Goal: Contribute content

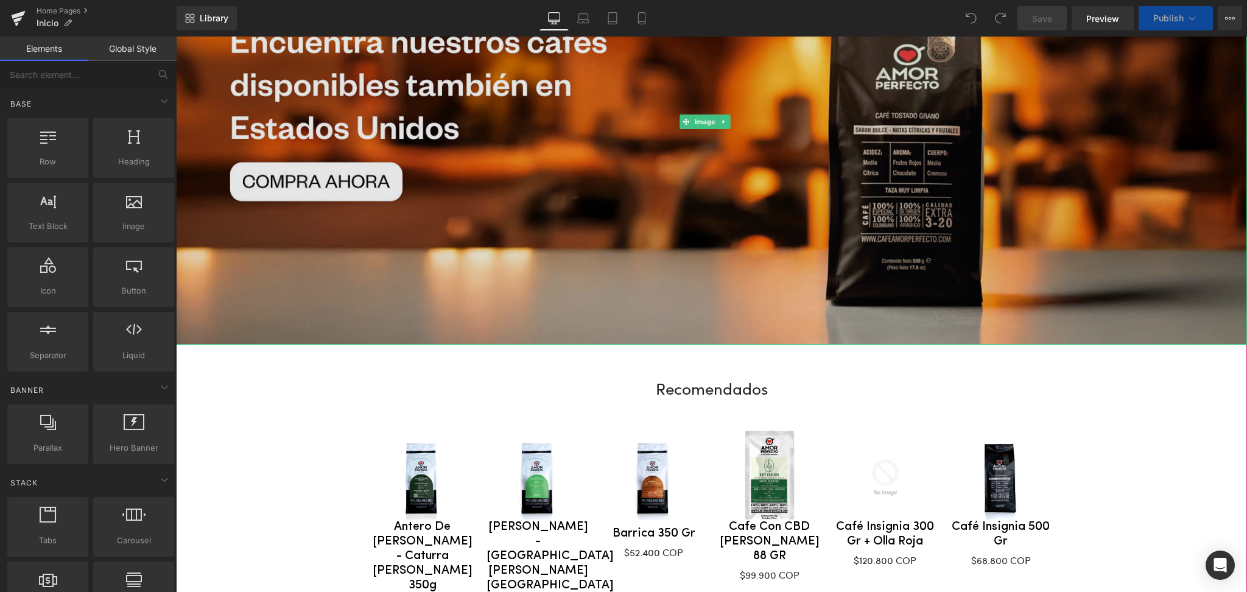
scroll to position [103, 0]
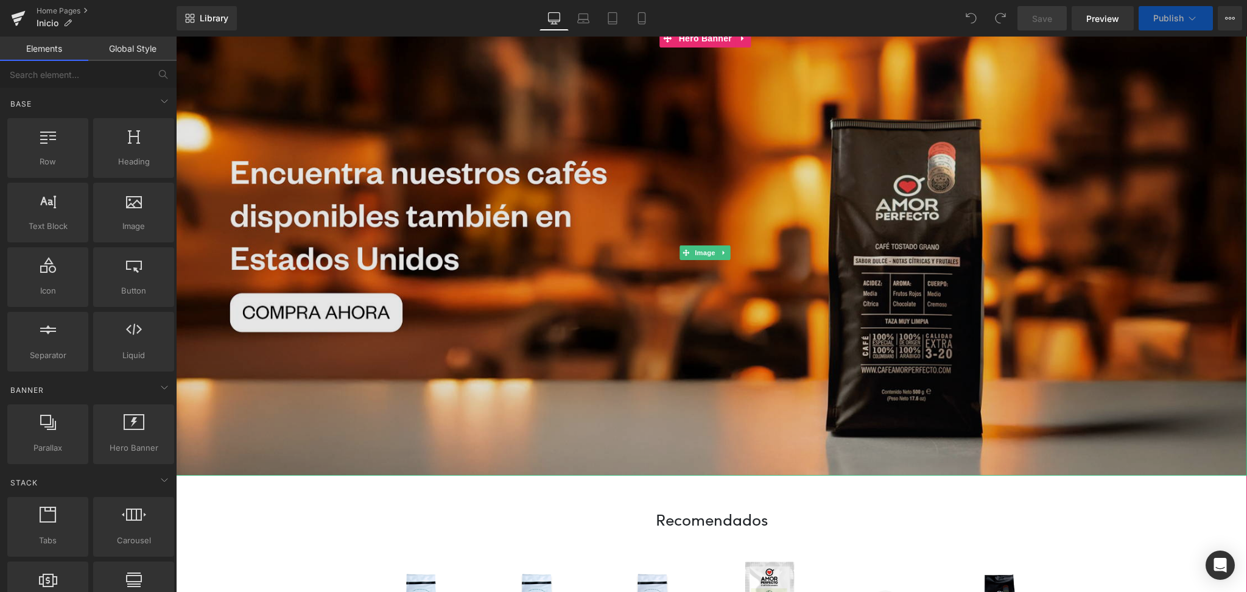
click at [511, 298] on img at bounding box center [711, 253] width 1071 height 446
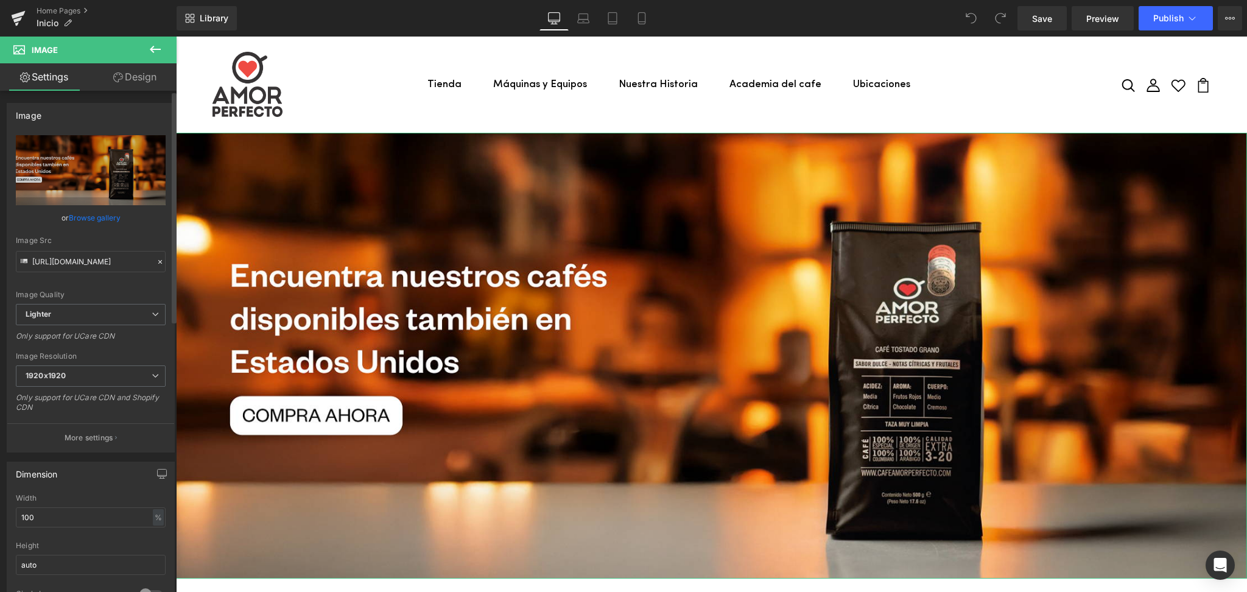
click at [77, 213] on link "Browse gallery" at bounding box center [95, 217] width 52 height 21
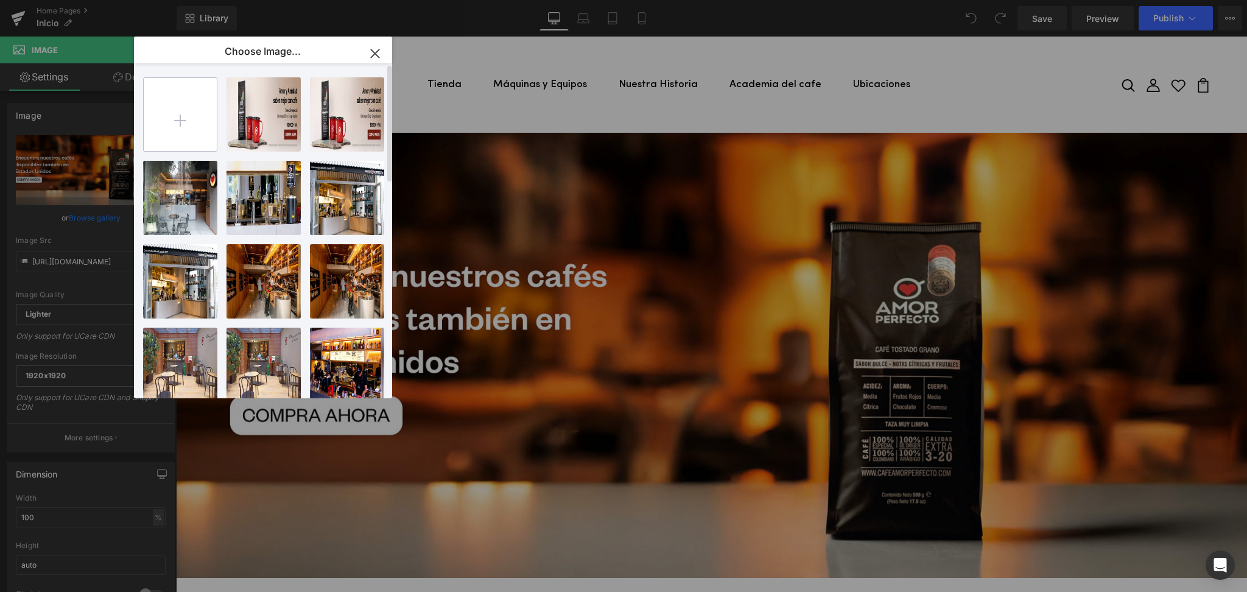
click at [186, 121] on input "file" at bounding box center [180, 114] width 73 height 73
type input "C:\fakepath\Banners_Amor y Amistad-10.png"
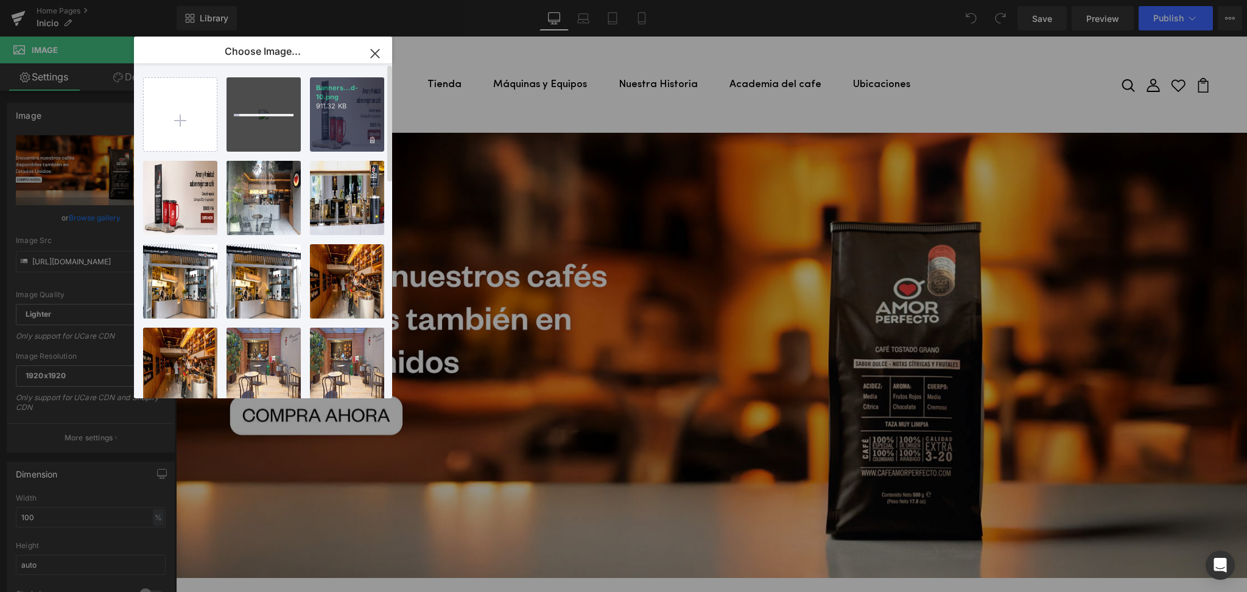
click at [329, 130] on div "Banners...d-10.png 911.32 KB" at bounding box center [347, 114] width 74 height 74
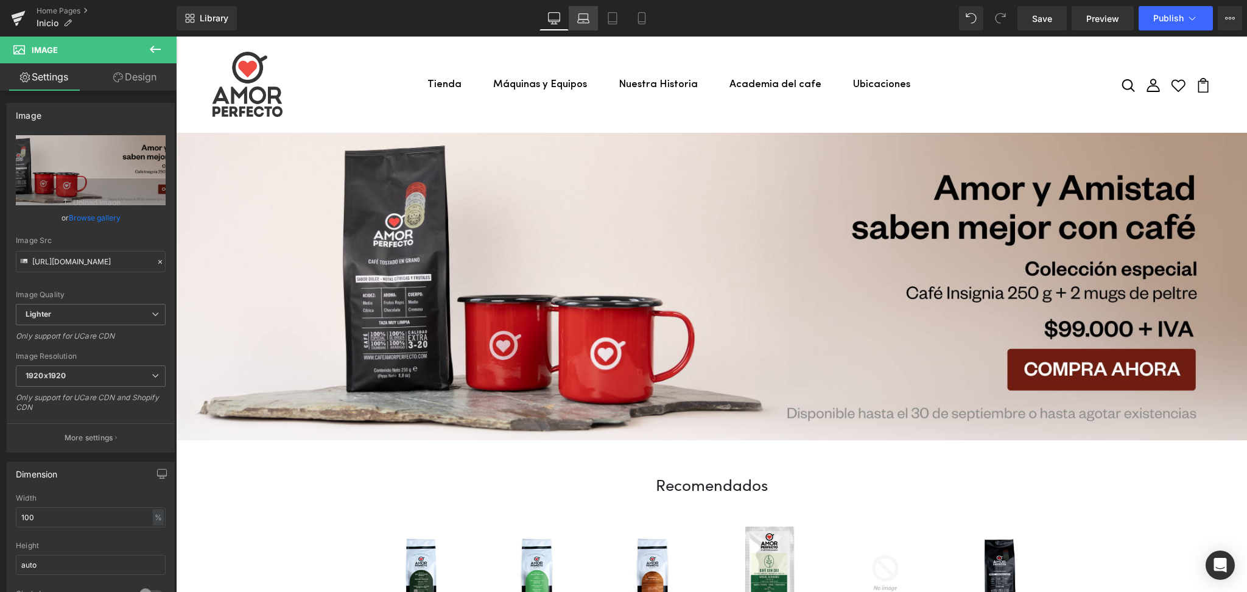
click at [581, 12] on icon at bounding box center [583, 18] width 12 height 12
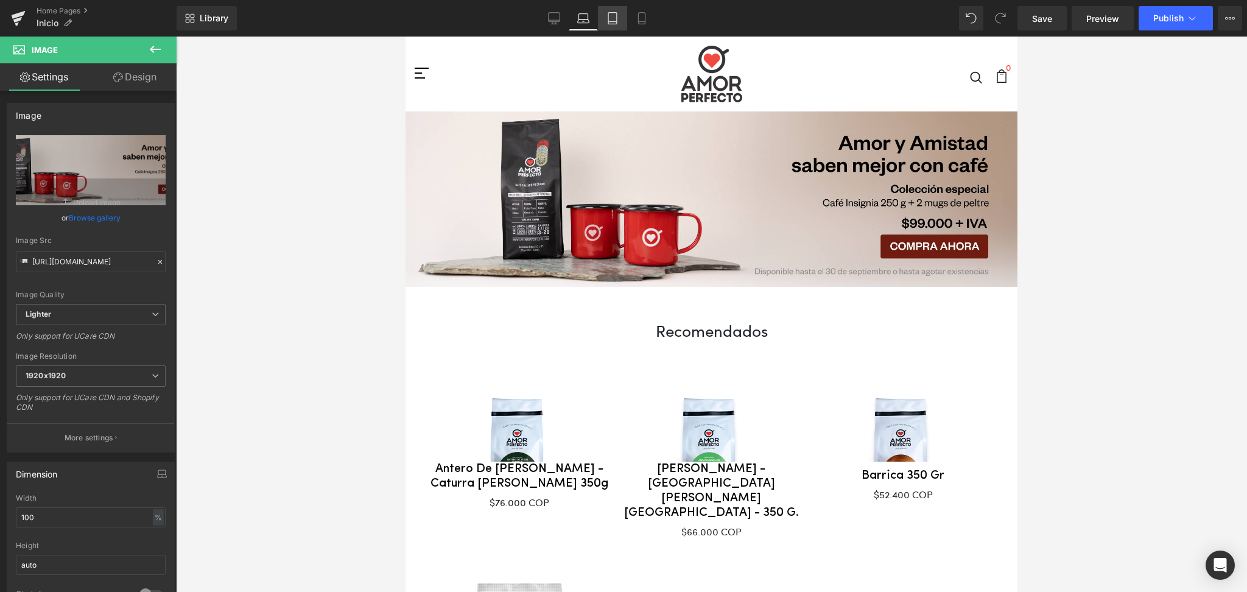
click at [622, 15] on link "Tablet" at bounding box center [612, 18] width 29 height 24
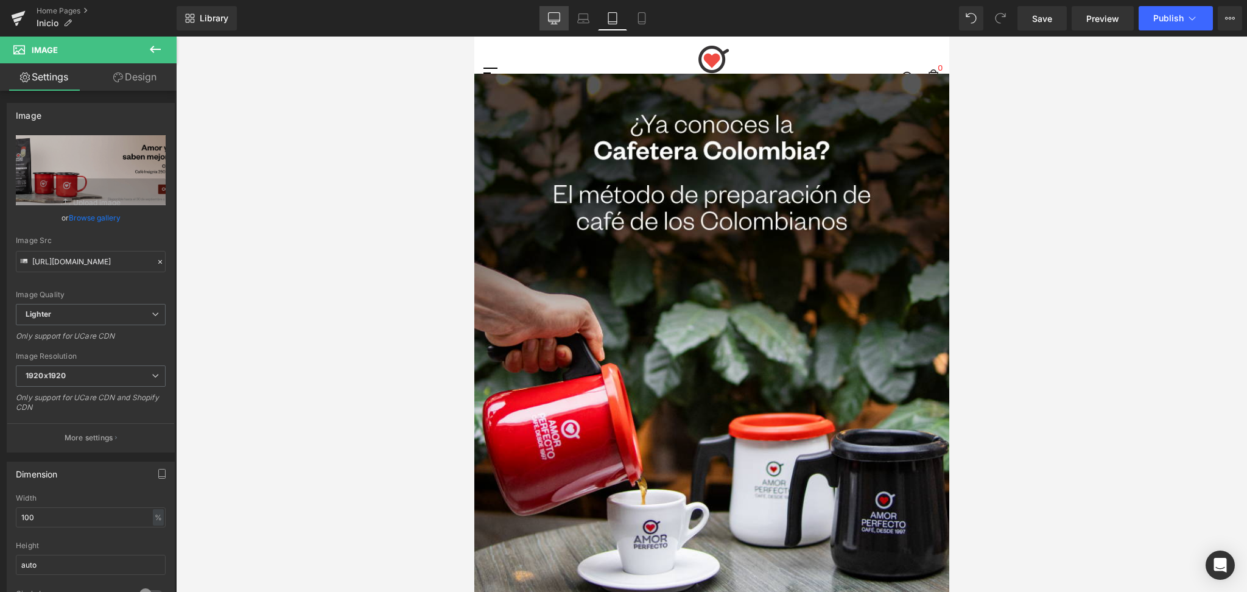
click at [552, 16] on icon at bounding box center [554, 18] width 12 height 12
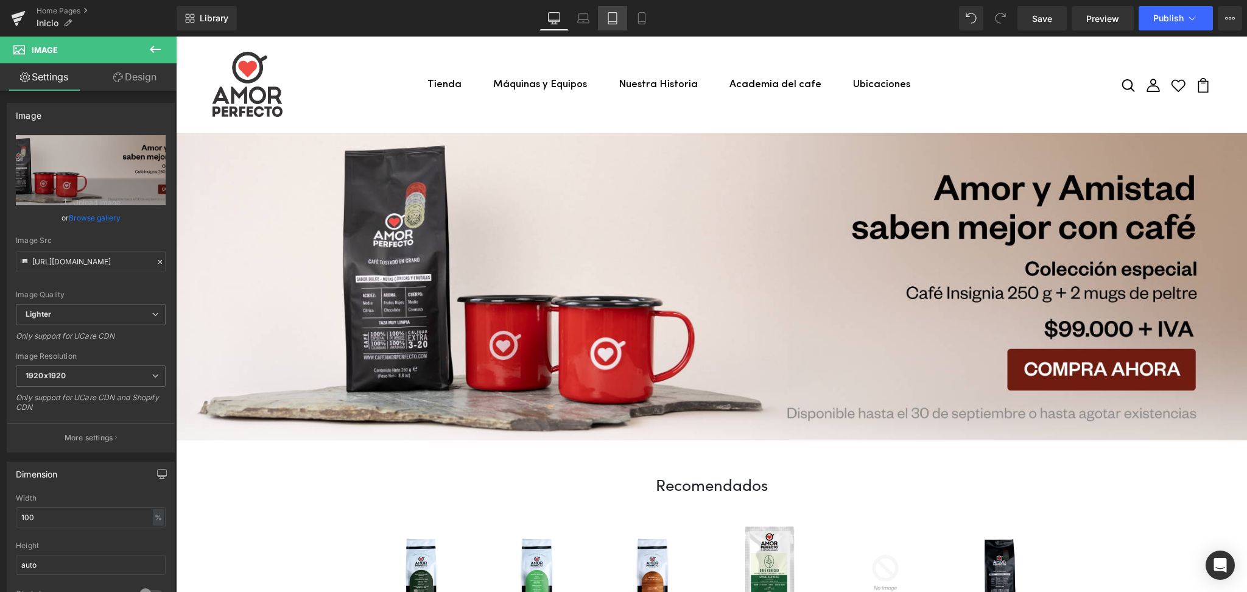
click at [606, 25] on link "Tablet" at bounding box center [612, 18] width 29 height 24
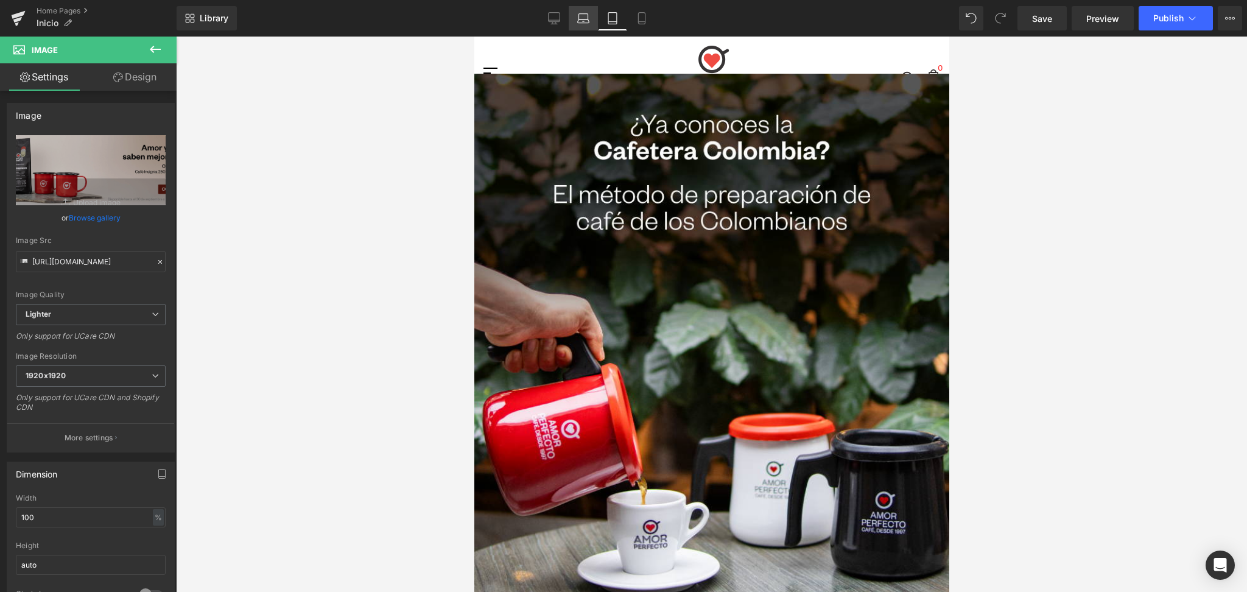
drag, startPoint x: 554, startPoint y: 15, endPoint x: 576, endPoint y: 21, distance: 22.7
click at [554, 15] on icon at bounding box center [554, 18] width 12 height 12
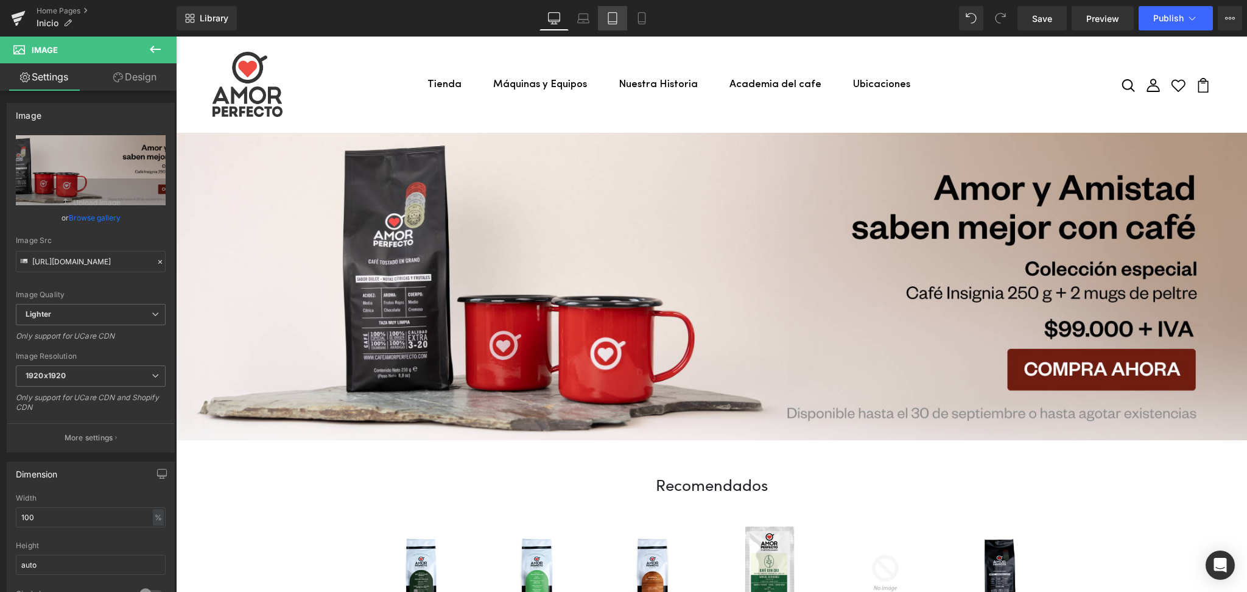
click at [614, 22] on icon at bounding box center [612, 18] width 12 height 12
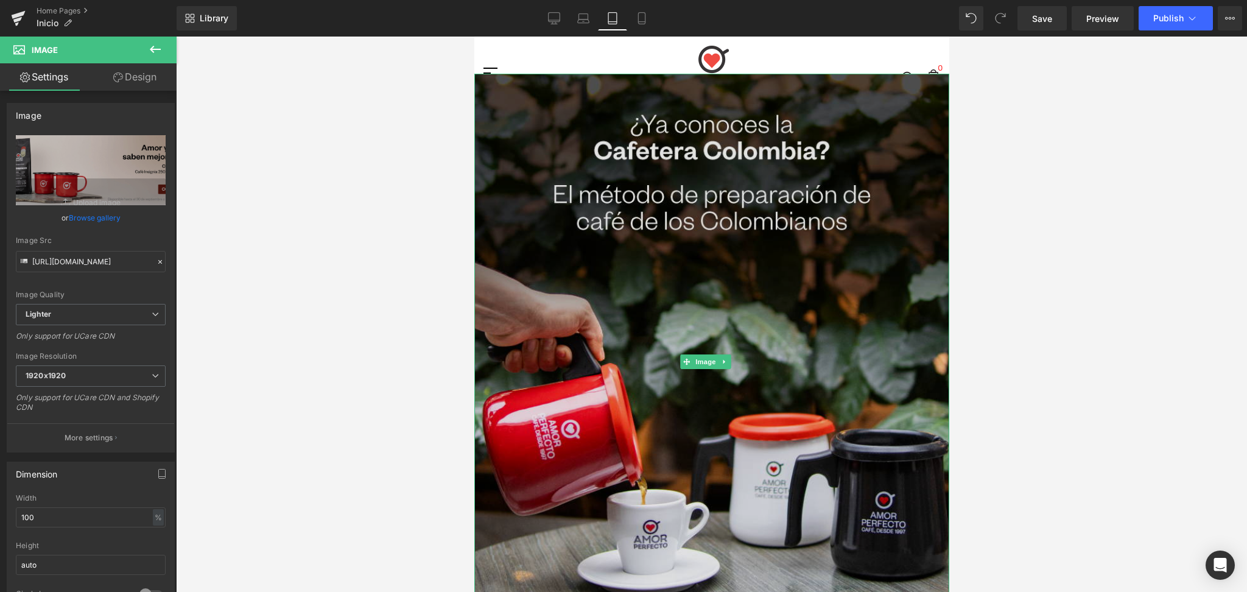
click at [639, 303] on img at bounding box center [711, 361] width 475 height 575
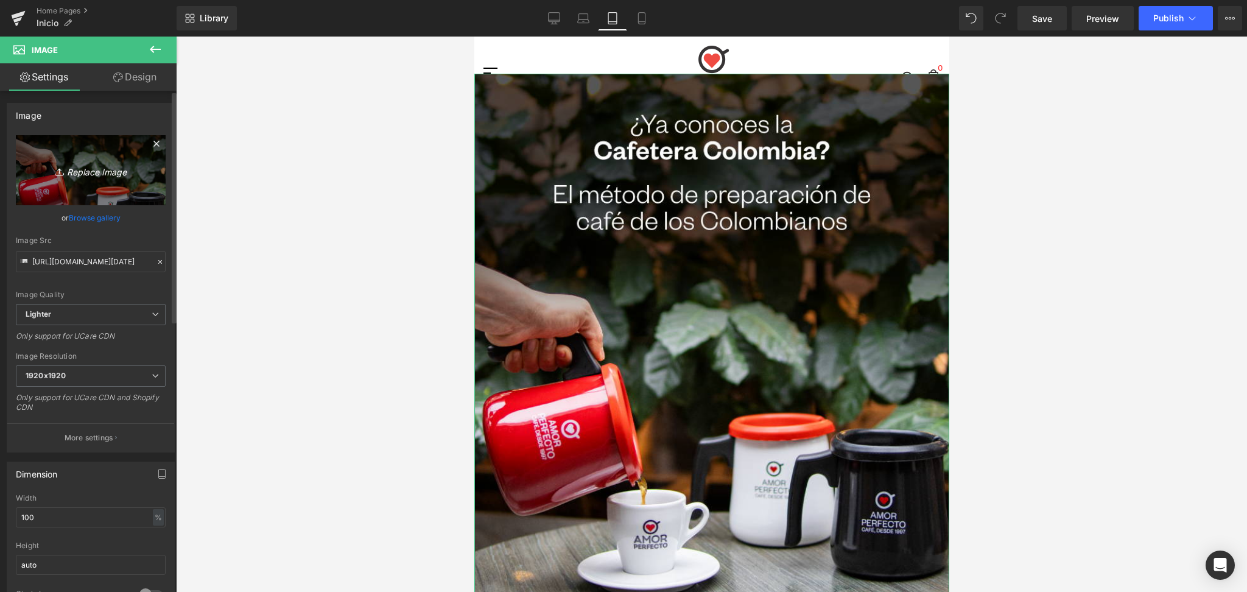
click at [103, 181] on link "Replace Image" at bounding box center [91, 170] width 150 height 70
type input "C:\fakepath\Banners_Amor-y-Amistad-11-AP.png"
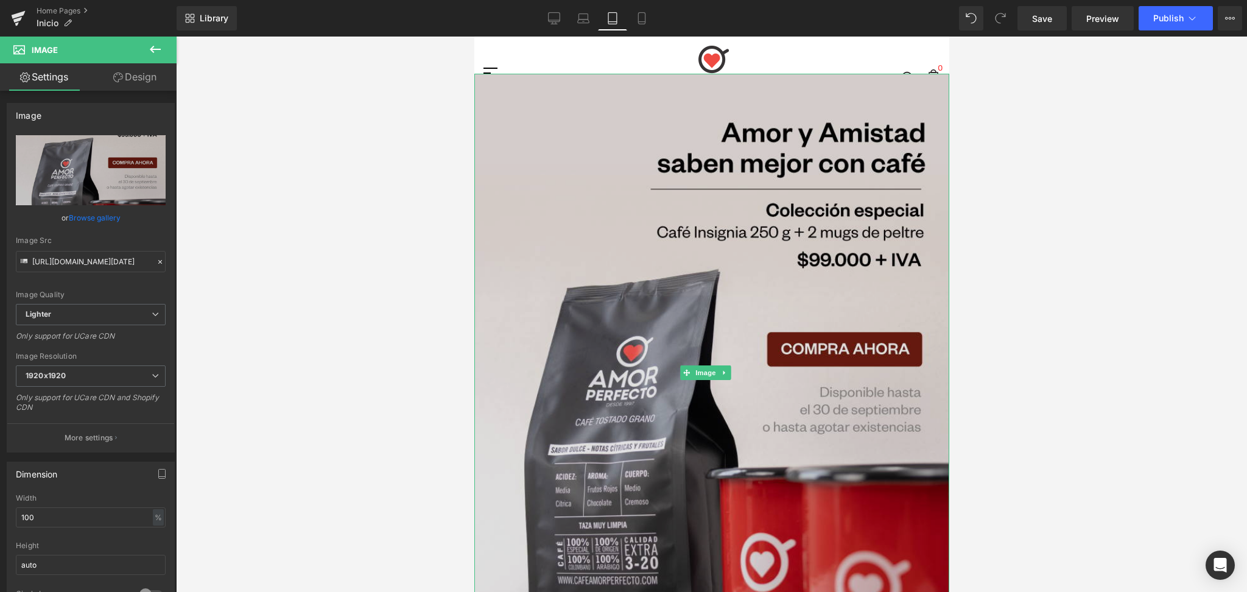
click at [571, 80] on img at bounding box center [711, 373] width 475 height 598
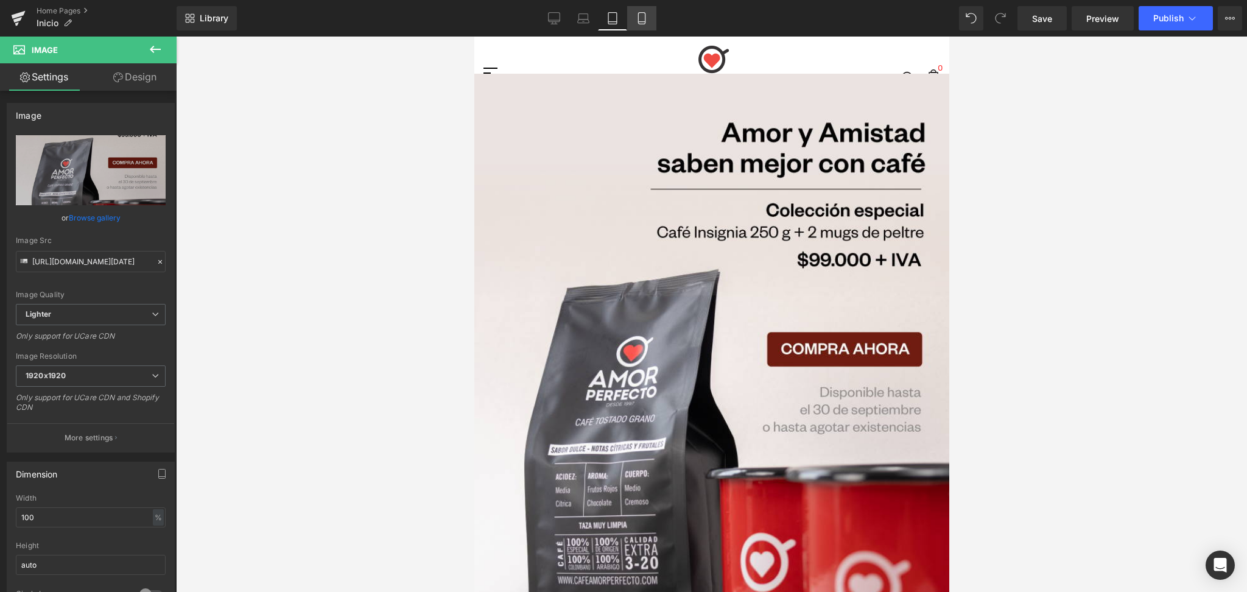
click at [638, 20] on icon at bounding box center [641, 19] width 7 height 12
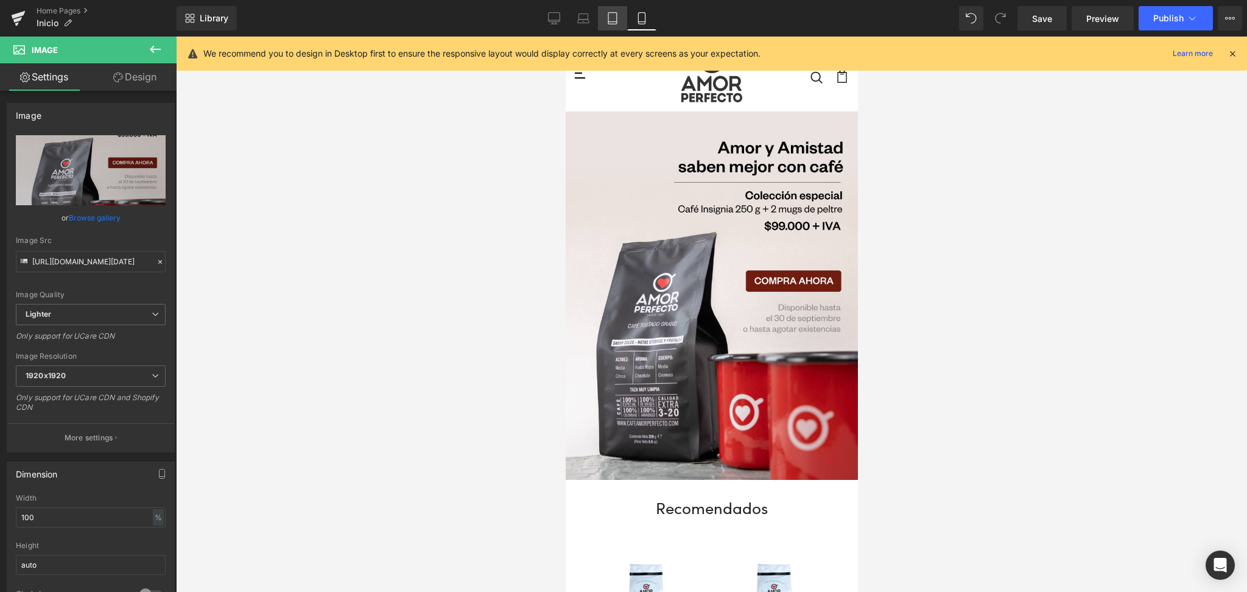
click at [611, 18] on icon at bounding box center [612, 18] width 12 height 12
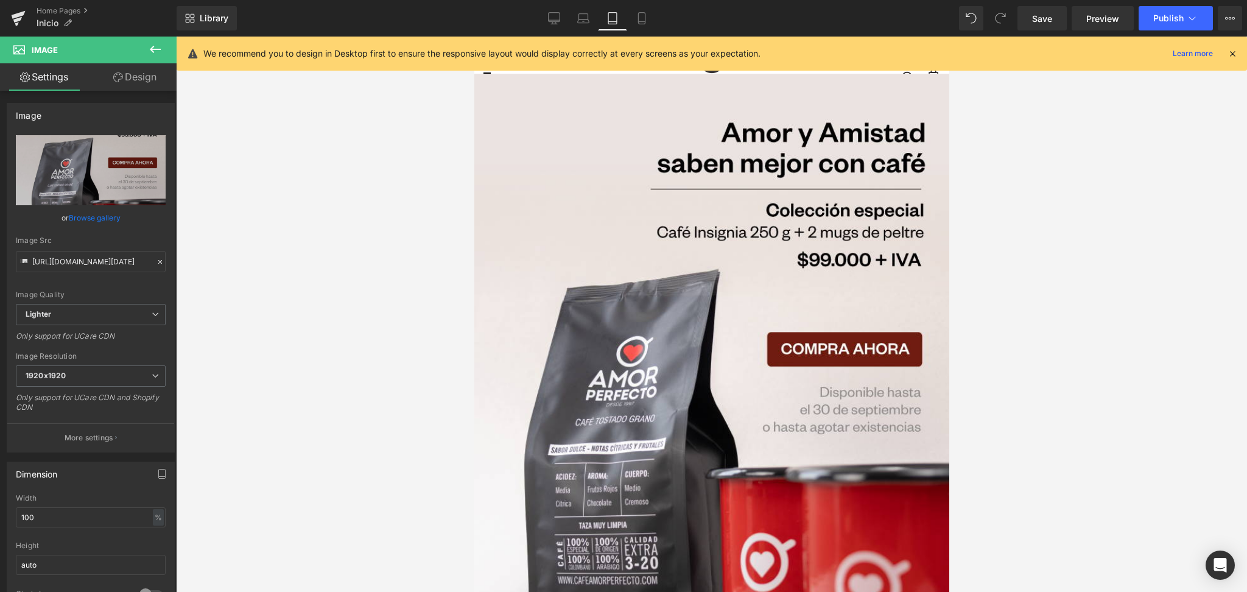
drag, startPoint x: 1019, startPoint y: 188, endPoint x: 1011, endPoint y: 188, distance: 7.9
click at [1235, 51] on icon at bounding box center [1232, 53] width 11 height 11
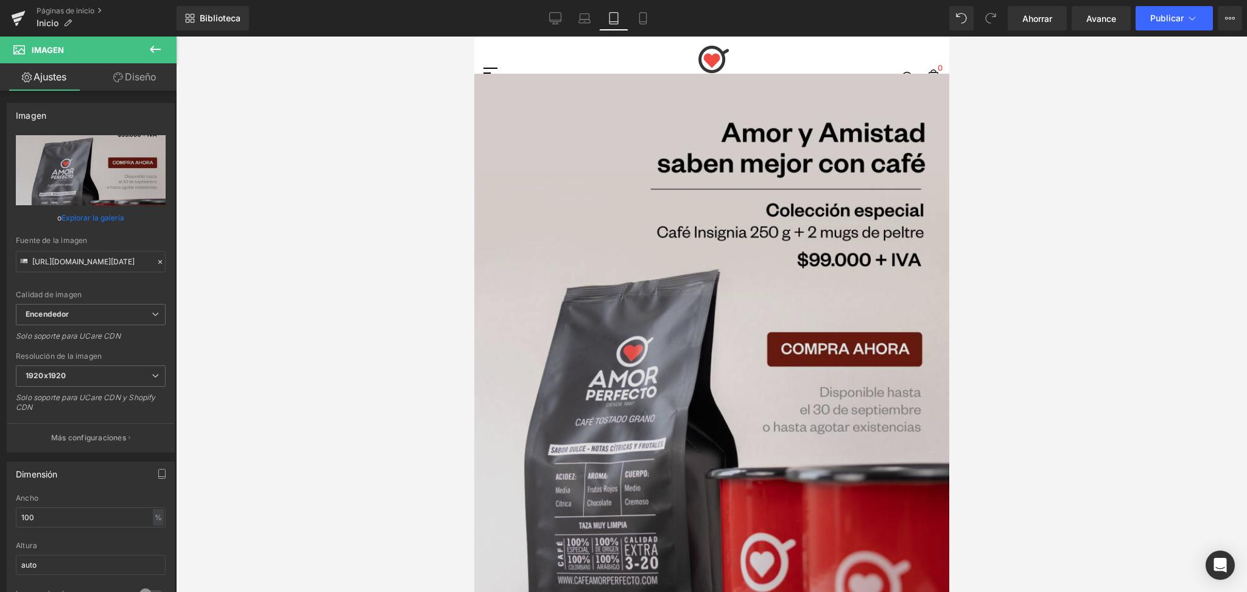
click at [535, 278] on img at bounding box center [711, 373] width 475 height 598
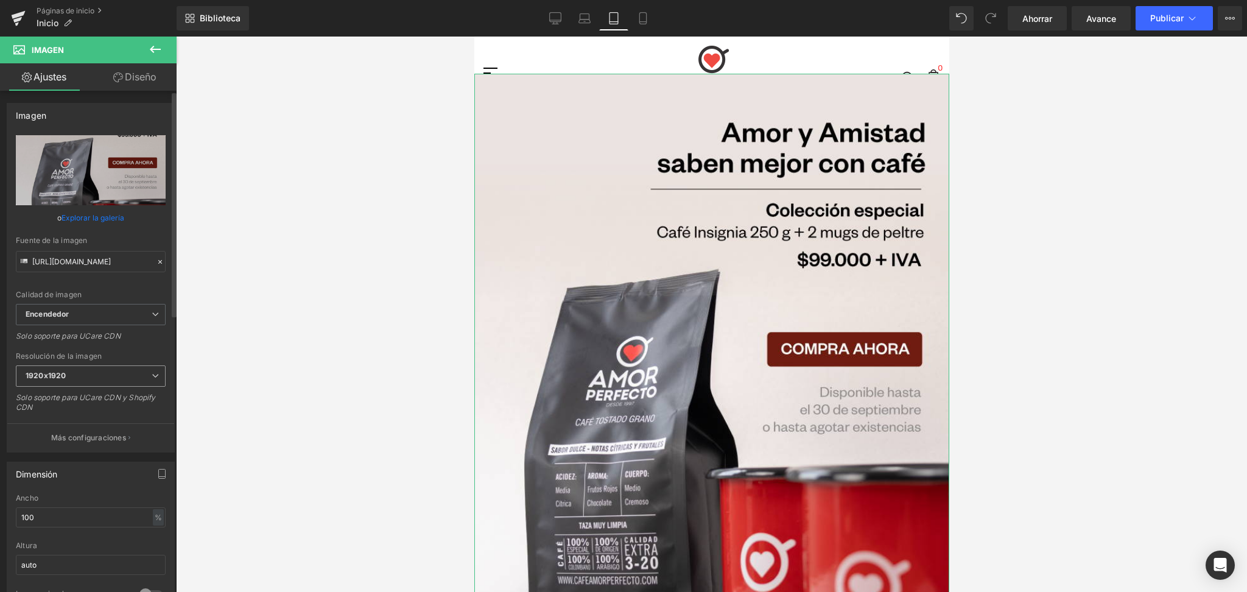
click at [122, 372] on span "1920x1920" at bounding box center [91, 375] width 150 height 21
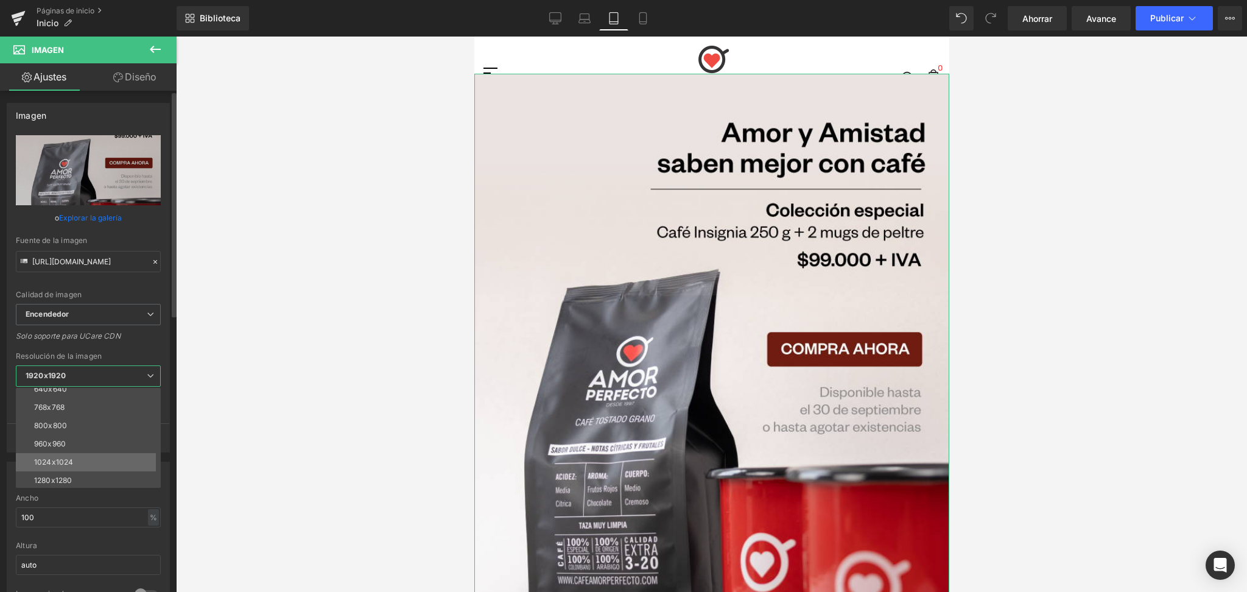
scroll to position [162, 0]
click at [70, 402] on font "1280x1280" at bounding box center [53, 398] width 38 height 9
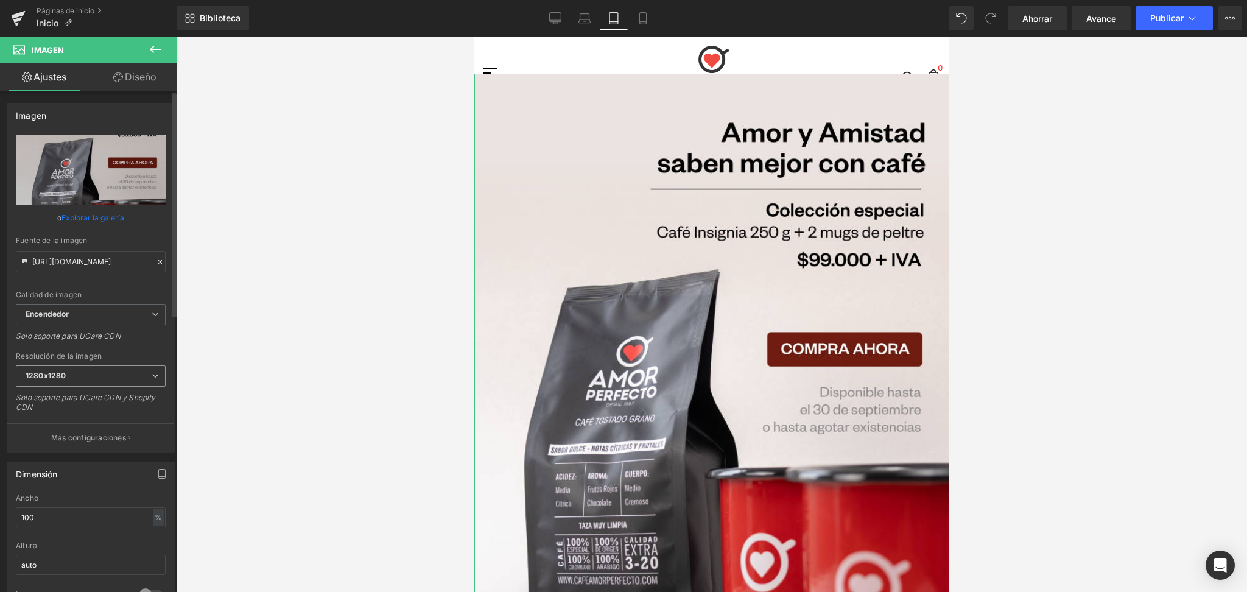
click at [94, 373] on span "1280x1280" at bounding box center [91, 375] width 150 height 21
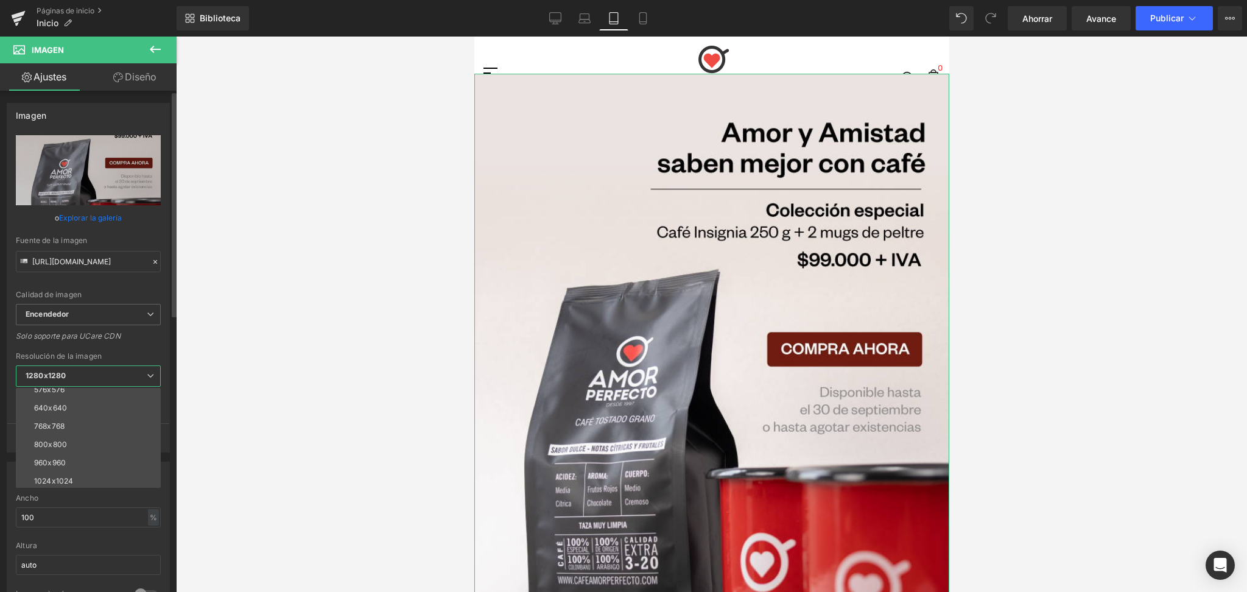
scroll to position [0, 0]
click at [69, 397] on li "100x100" at bounding box center [91, 397] width 150 height 18
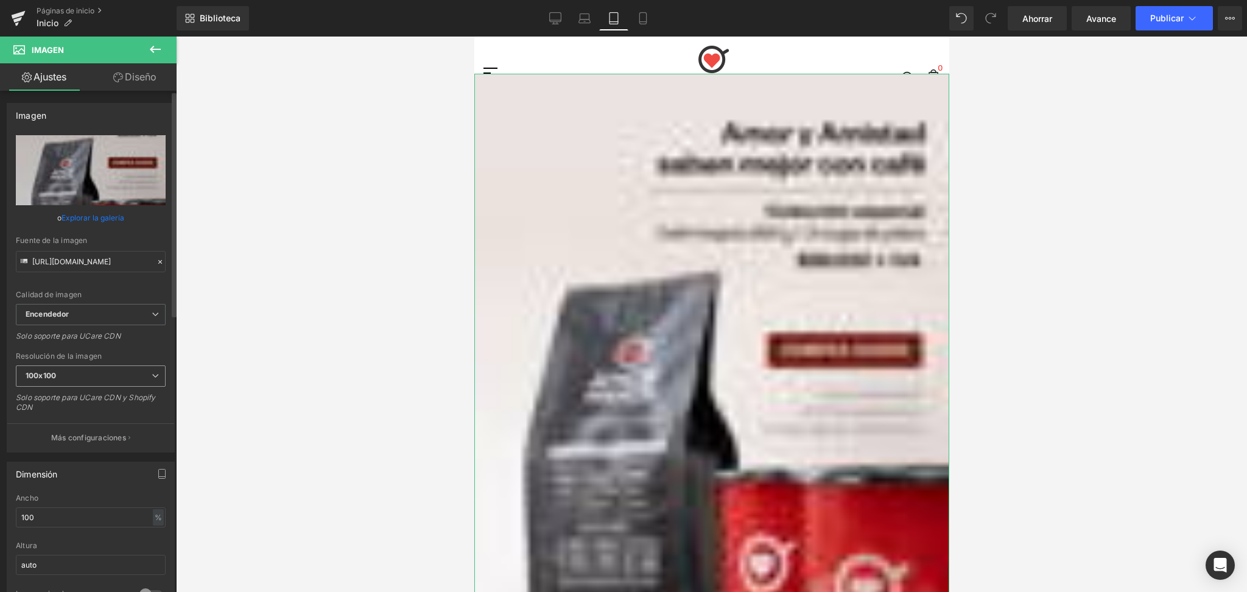
click at [90, 375] on span "100x100" at bounding box center [91, 375] width 150 height 21
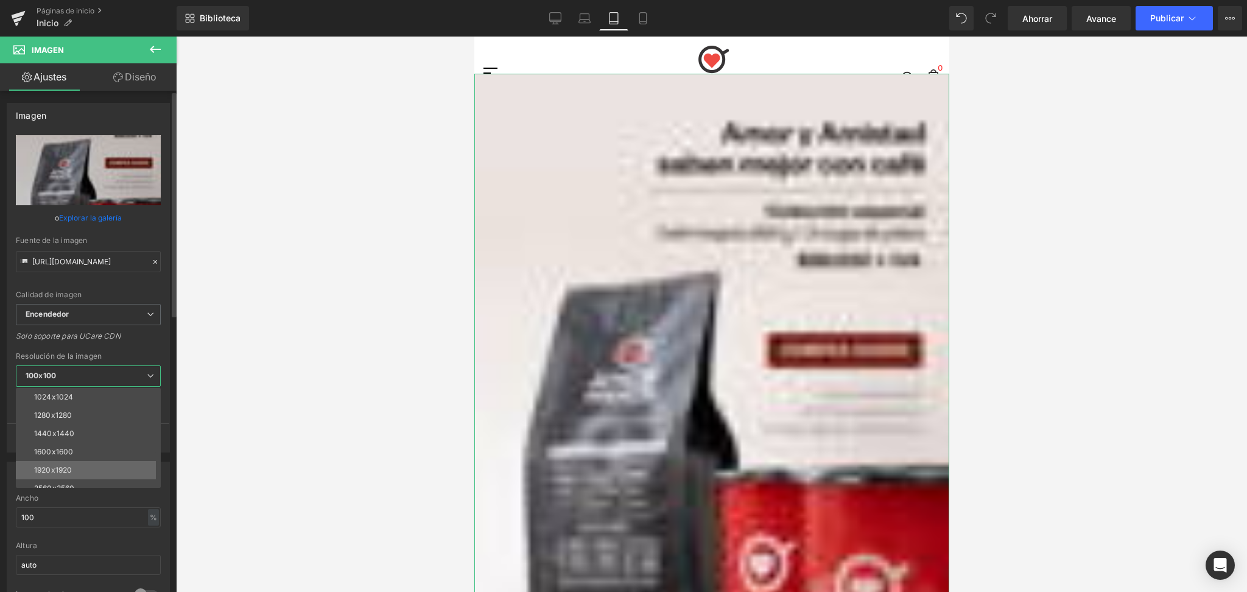
scroll to position [173, 0]
click at [54, 444] on font "1920x1920" at bounding box center [53, 442] width 38 height 9
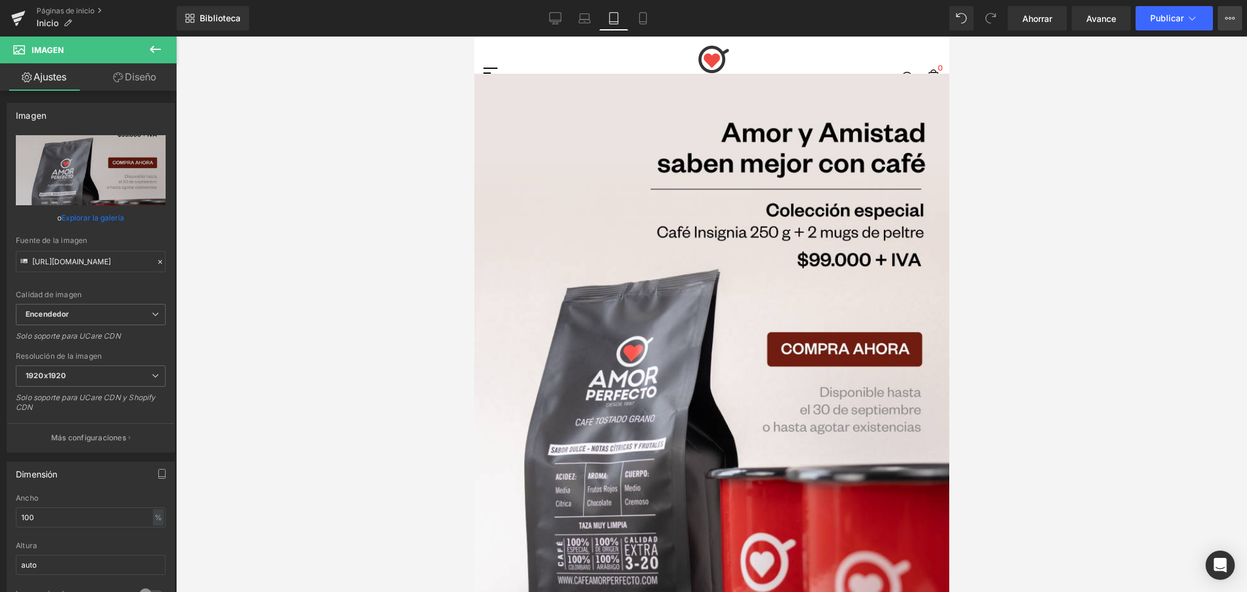
click at [1220, 21] on button "View Live Page View with current Template Save Template to Library Schedule Pub…" at bounding box center [1229, 18] width 24 height 24
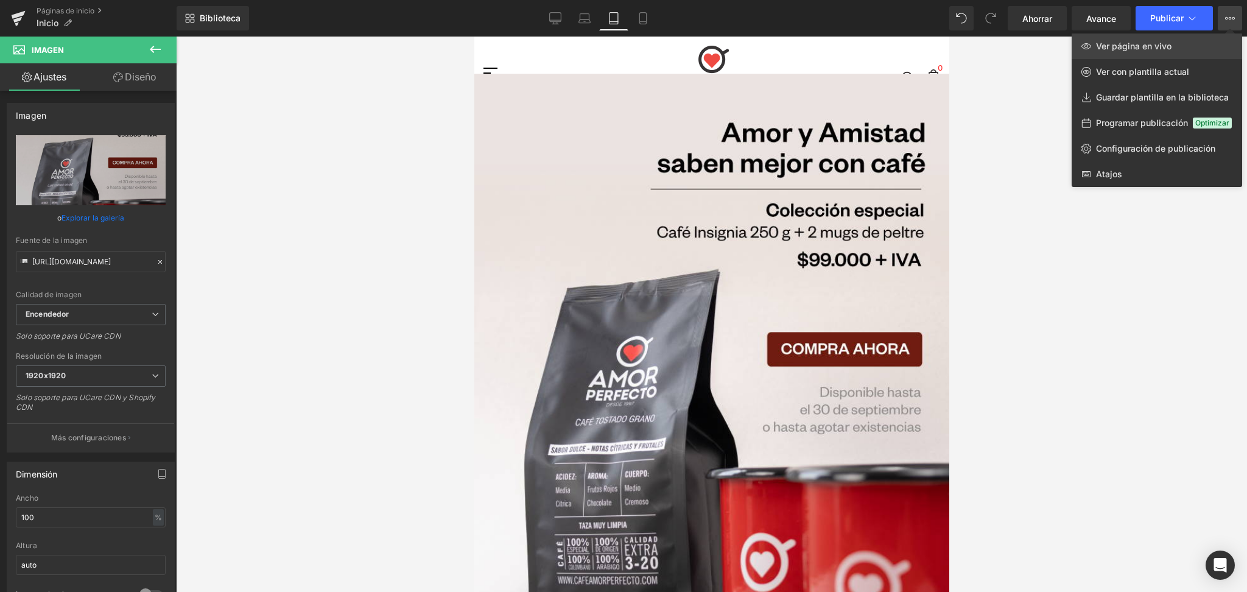
click at [1159, 48] on font "Ver página en vivo" at bounding box center [1133, 46] width 75 height 10
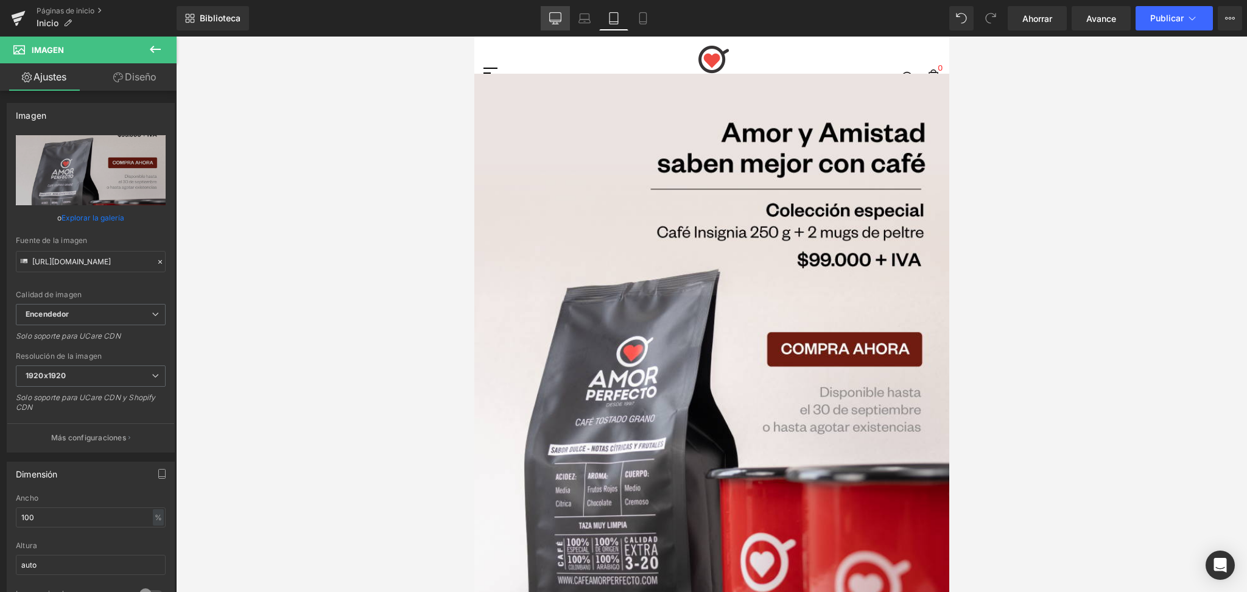
click at [555, 15] on icon at bounding box center [555, 18] width 12 height 12
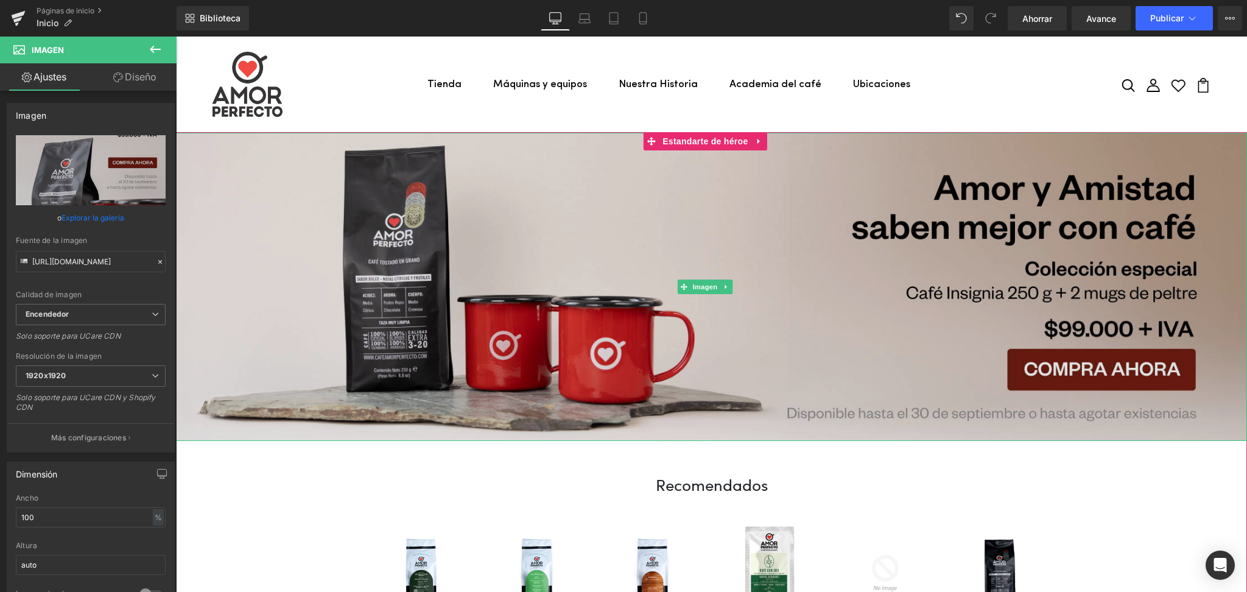
click at [499, 223] on img at bounding box center [711, 287] width 1071 height 308
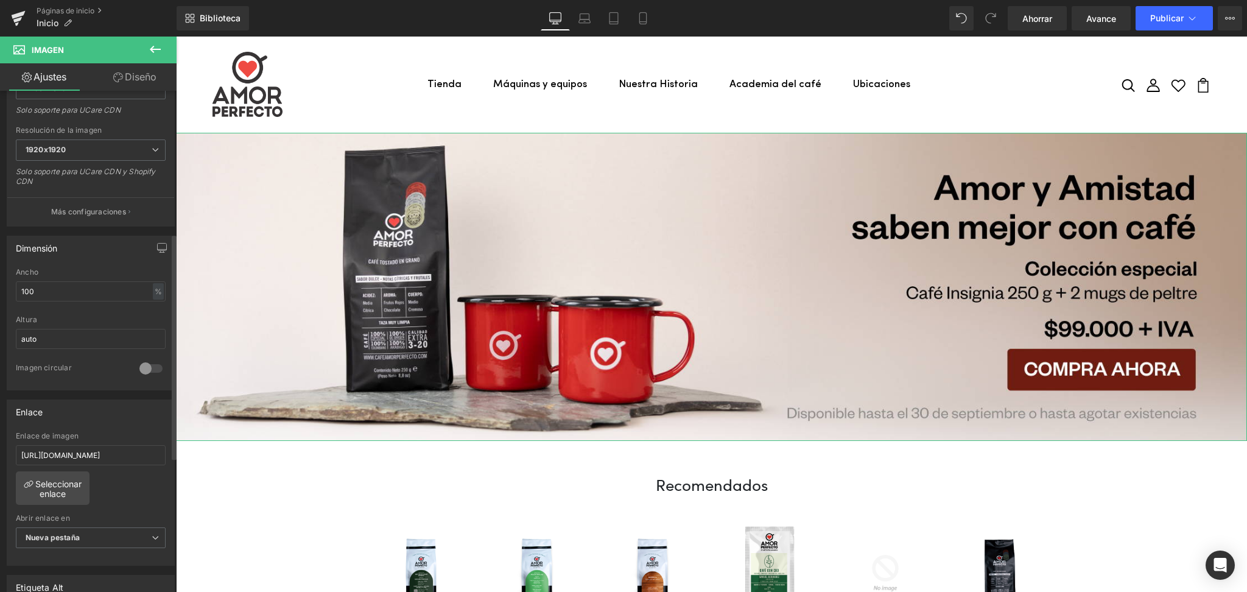
scroll to position [324, 0]
